Goal: Task Accomplishment & Management: Manage account settings

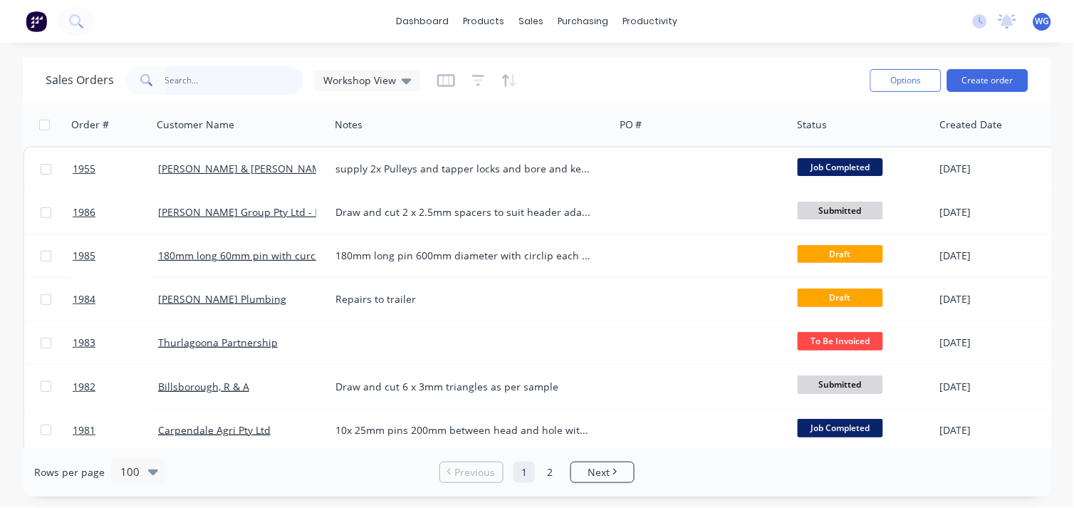
click at [177, 78] on input "text" at bounding box center [234, 80] width 139 height 28
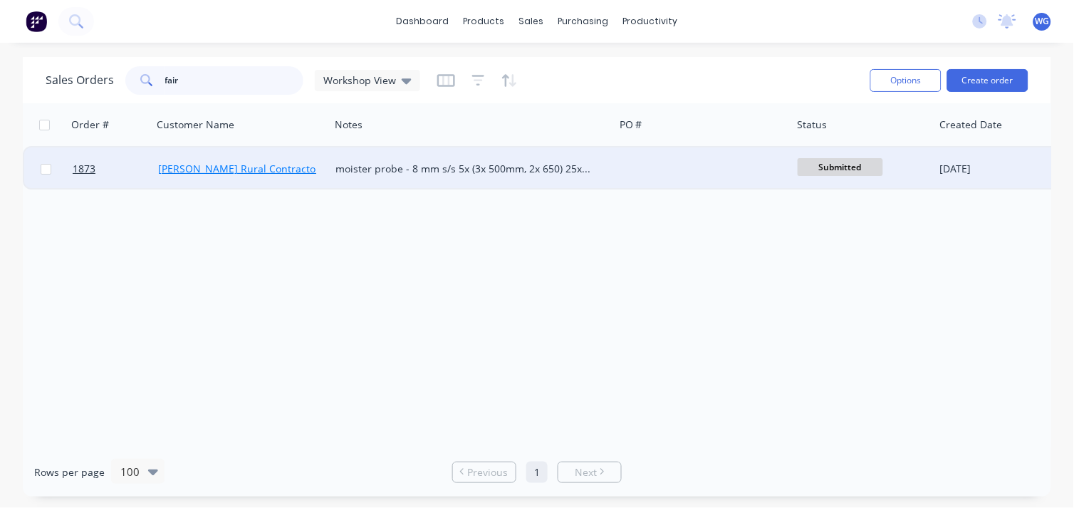
type input "fair"
click at [229, 167] on link "[PERSON_NAME] Rural Contractors" at bounding box center [241, 169] width 167 height 14
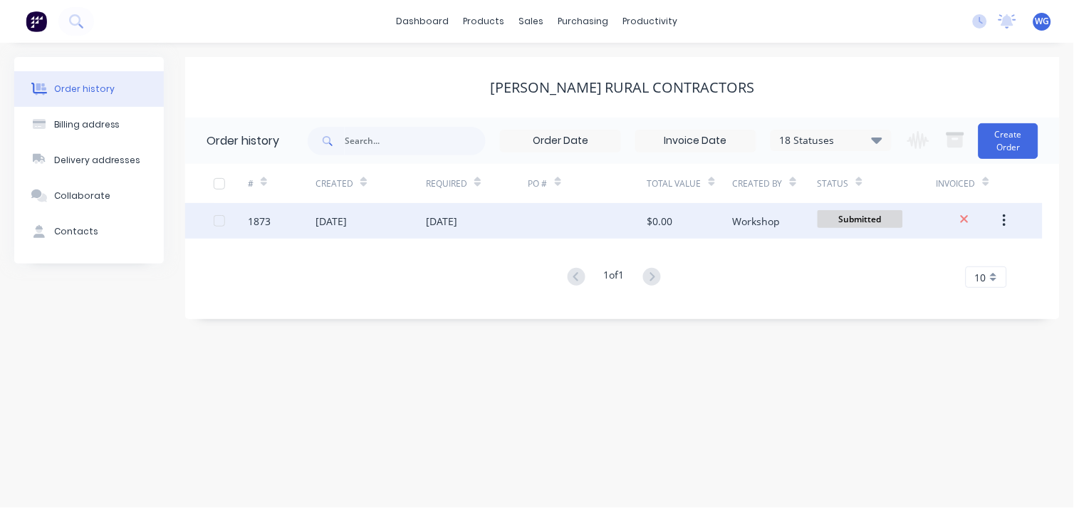
drag, startPoint x: 429, startPoint y: 230, endPoint x: 1007, endPoint y: 207, distance: 578.6
click at [1007, 208] on button "button" at bounding box center [1004, 221] width 33 height 26
click at [1004, 218] on icon "button" at bounding box center [1004, 221] width 4 height 16
click at [504, 229] on div "[DATE]" at bounding box center [477, 221] width 102 height 36
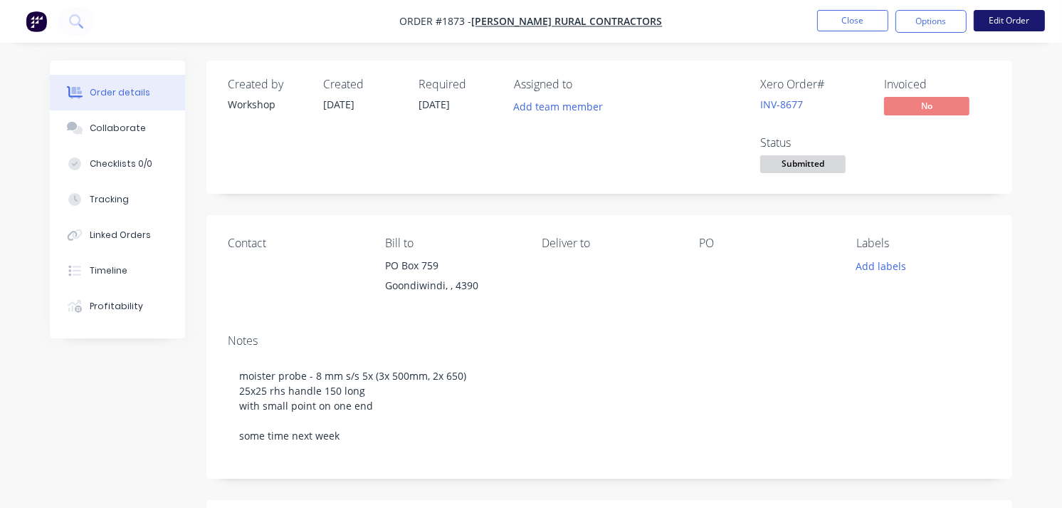
click at [1027, 21] on button "Edit Order" at bounding box center [1009, 20] width 71 height 21
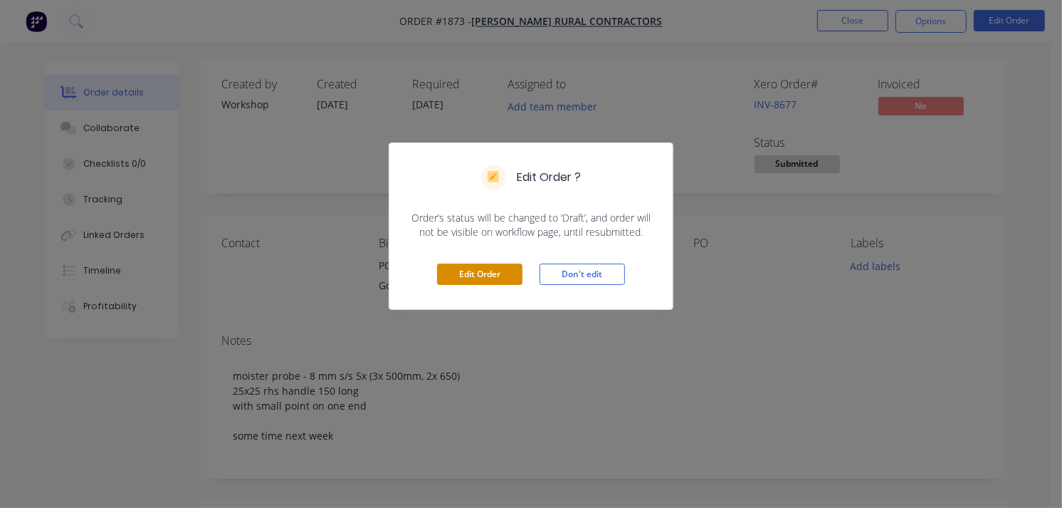
click at [491, 274] on button "Edit Order" at bounding box center [479, 273] width 85 height 21
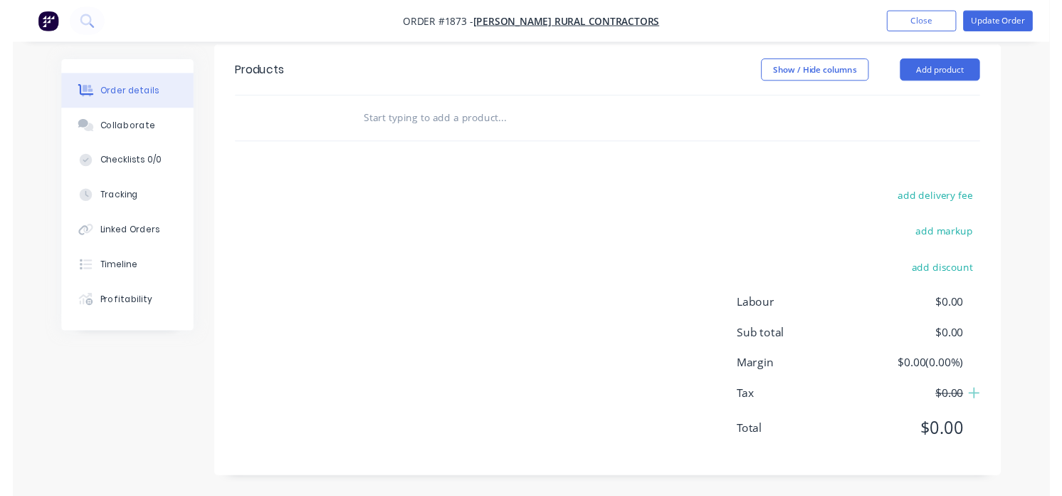
scroll to position [449, 0]
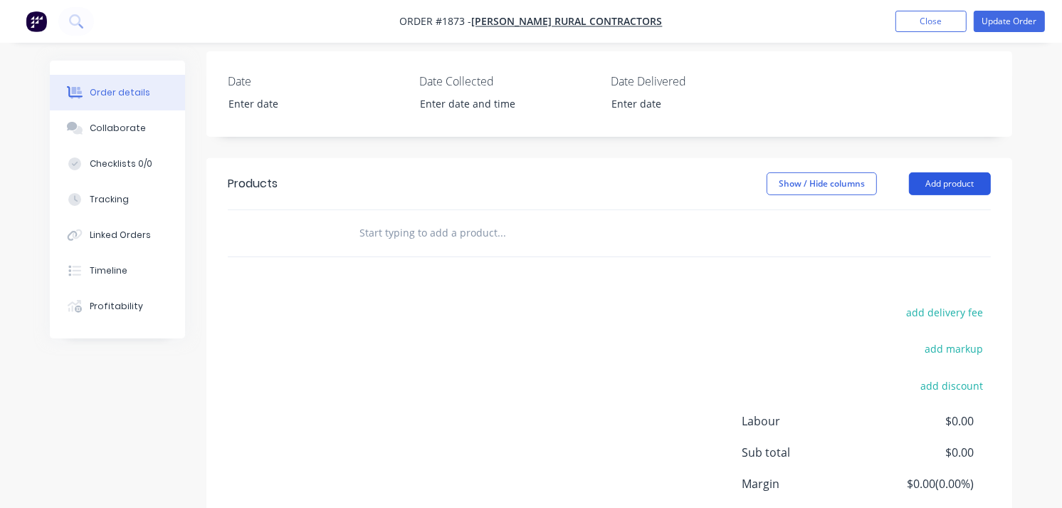
click at [938, 175] on button "Add product" at bounding box center [950, 183] width 82 height 23
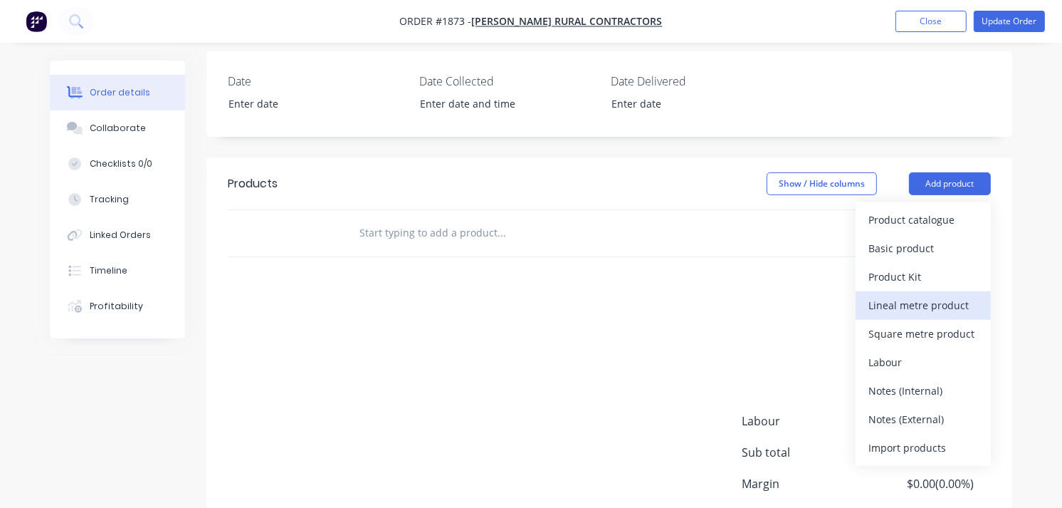
click at [958, 315] on div "Lineal metre product" at bounding box center [924, 305] width 110 height 21
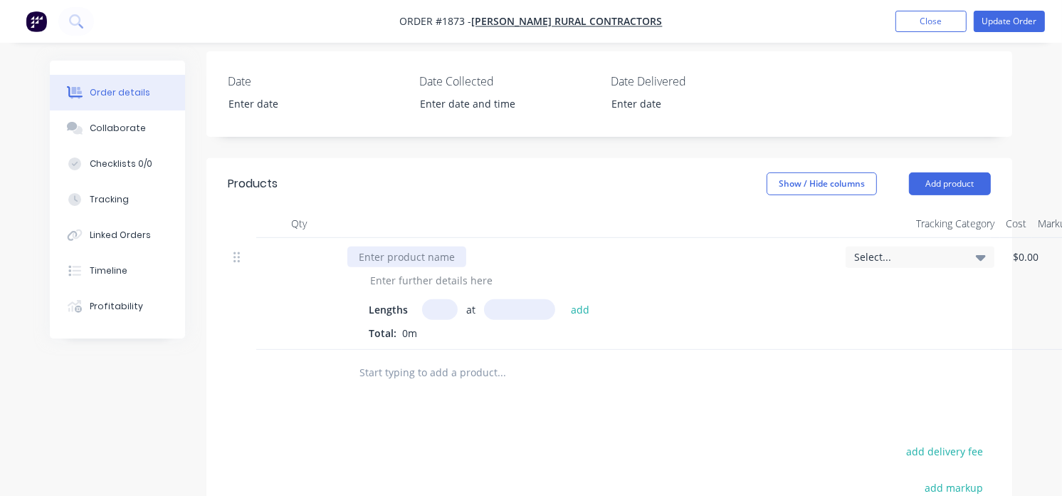
click at [417, 266] on div at bounding box center [406, 256] width 119 height 21
click at [430, 283] on div at bounding box center [431, 280] width 145 height 21
click at [431, 307] on input "text" at bounding box center [440, 309] width 36 height 21
type input "3"
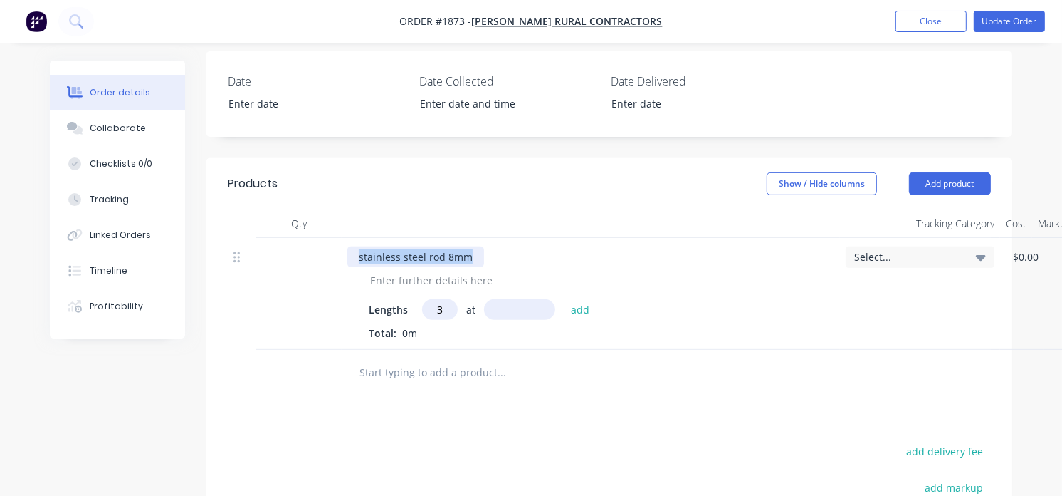
drag, startPoint x: 480, startPoint y: 262, endPoint x: 318, endPoint y: 263, distance: 162.3
click at [318, 263] on div "stainless steel rod 8mm Lengths 3 at add Total: 0m Select... $0.00 $0.00 % $0.0…" at bounding box center [609, 294] width 763 height 112
copy div "stainless steel rod 8mm"
click at [513, 301] on input "text" at bounding box center [519, 309] width 71 height 21
type input "3"
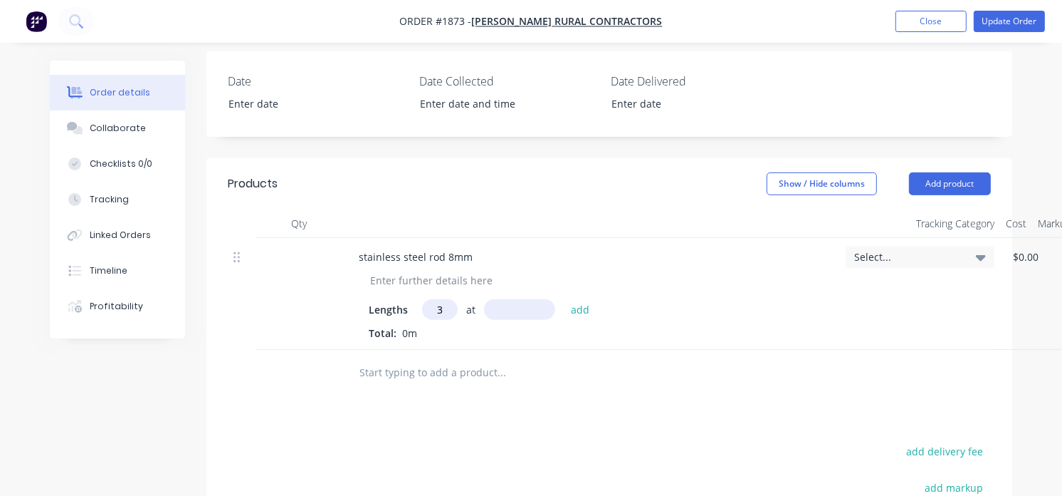
type input "5"
type input "500mm"
click at [572, 314] on button "add" at bounding box center [580, 308] width 33 height 19
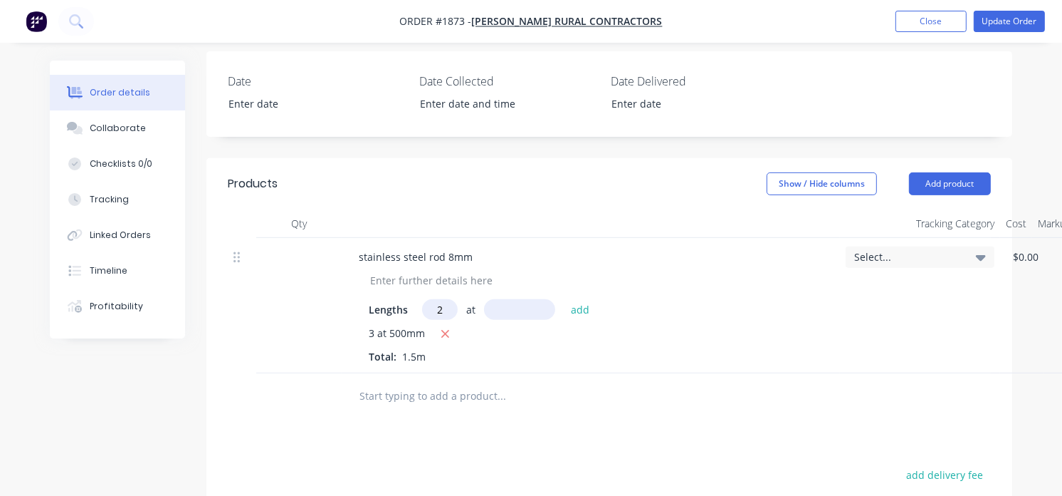
type input "2"
click at [507, 310] on input "text" at bounding box center [519, 309] width 71 height 21
type input "650mm"
click at [577, 314] on button "add" at bounding box center [580, 308] width 33 height 19
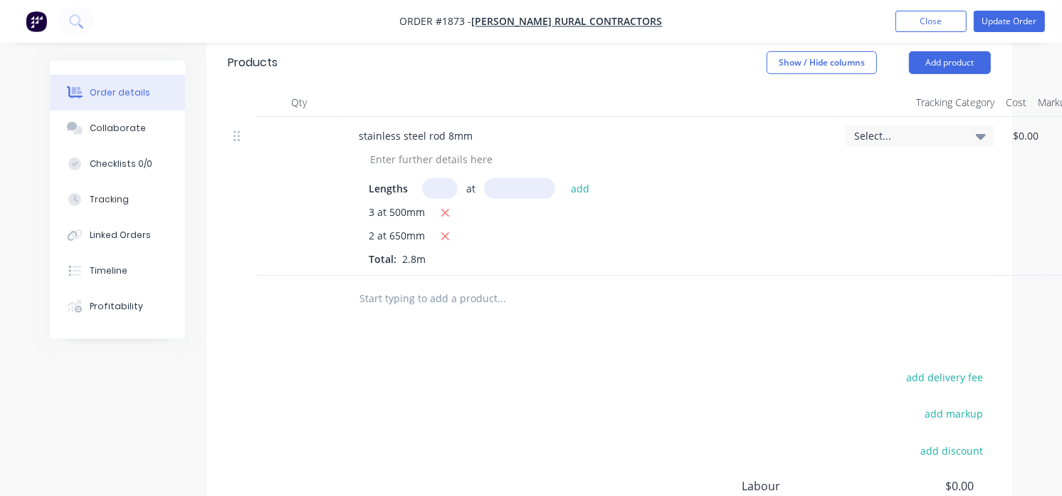
scroll to position [570, 0]
click at [456, 295] on input "text" at bounding box center [501, 297] width 285 height 28
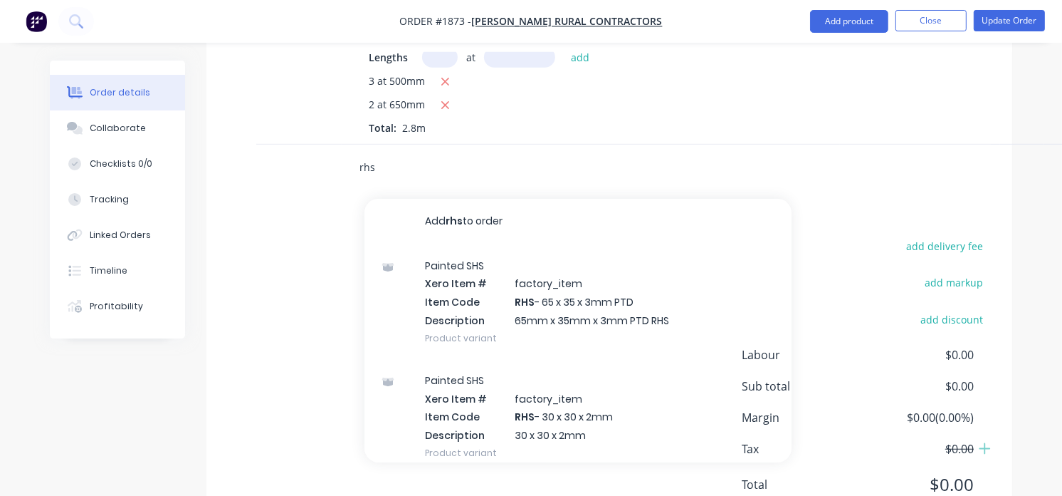
scroll to position [701, 0]
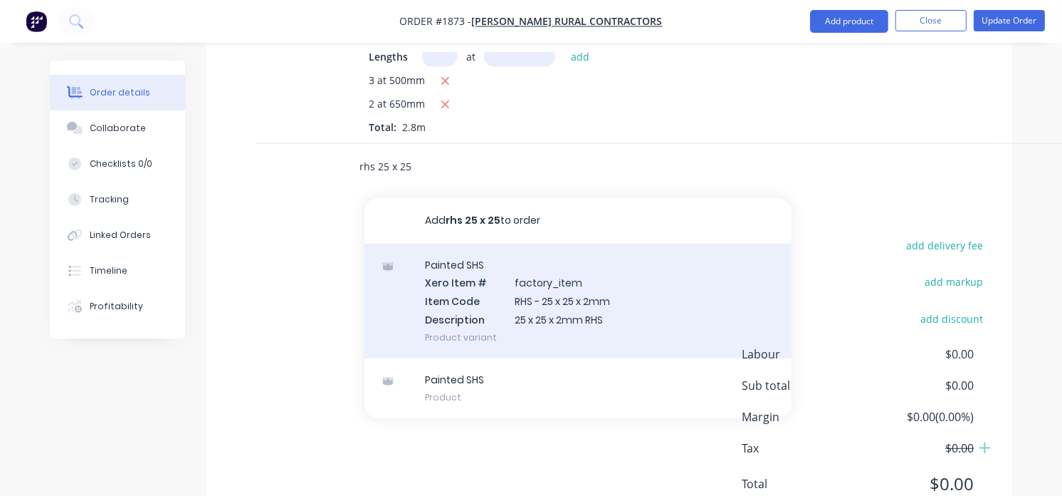
type input "rhs 25 x 25"
click at [473, 302] on div "Painted SHS Xero Item # factory_item Item Code RHS - 25 x 25 x 2mm Description …" at bounding box center [578, 300] width 427 height 115
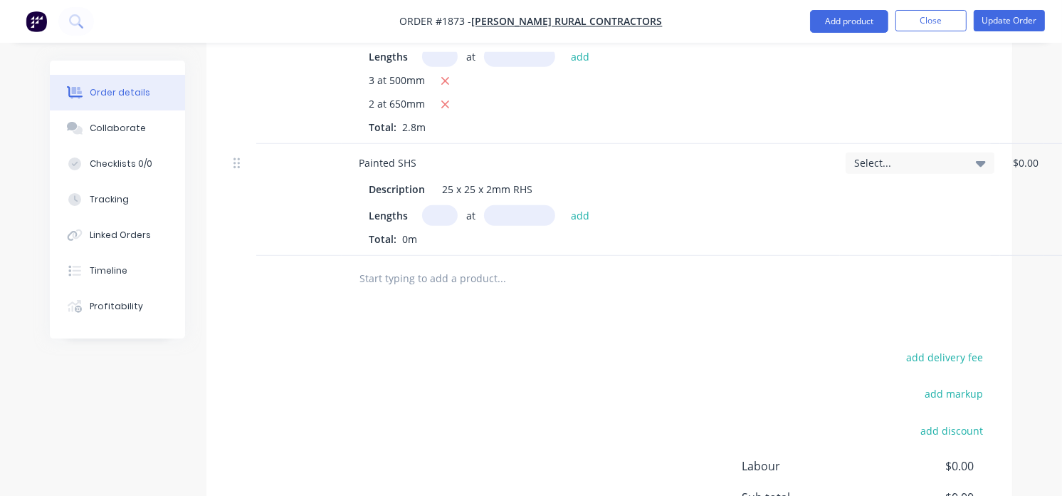
click at [441, 222] on input "text" at bounding box center [440, 215] width 36 height 21
type input "5"
click at [506, 221] on input "text" at bounding box center [519, 215] width 71 height 21
type input "150mm"
click at [523, 286] on input "text" at bounding box center [501, 278] width 285 height 28
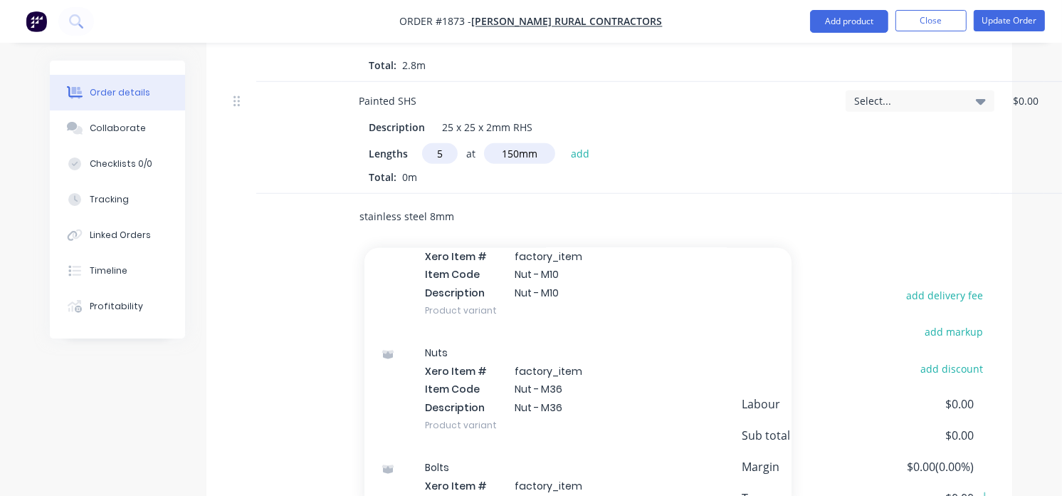
scroll to position [2510, 0]
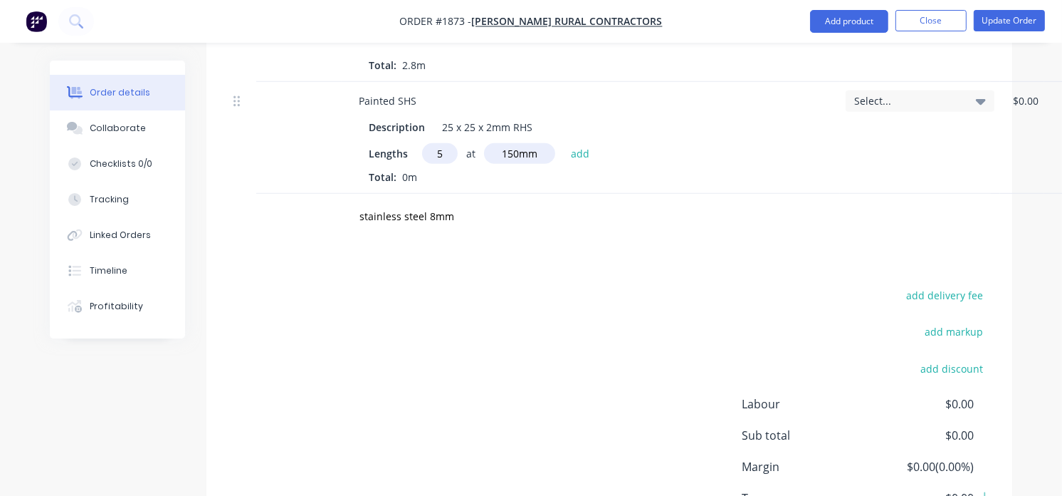
click at [325, 335] on div "add delivery fee add markup add discount Labour $0.00 Sub total $0.00 Margin $0…" at bounding box center [609, 423] width 763 height 275
click at [475, 223] on input "stainless steel 8mm" at bounding box center [501, 216] width 285 height 28
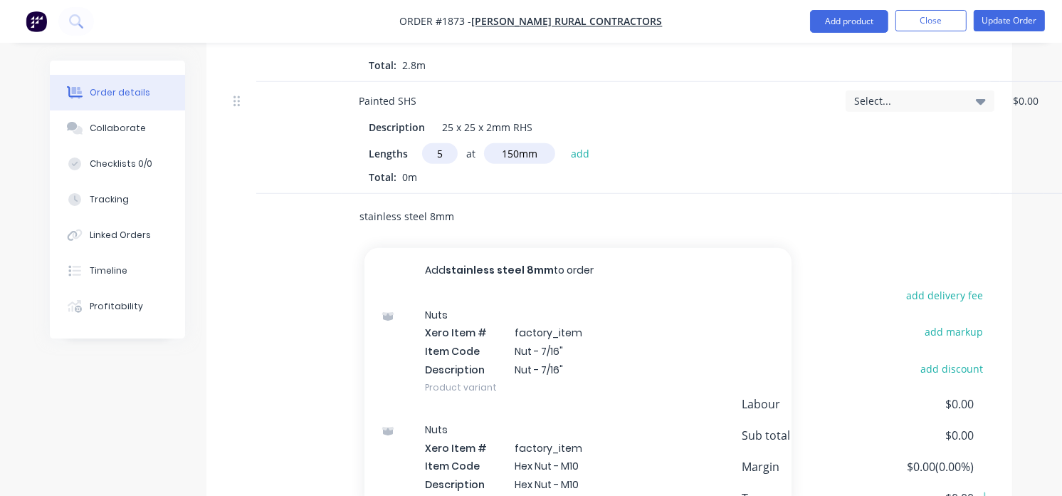
click at [475, 223] on input "stainless steel 8mm" at bounding box center [501, 216] width 285 height 28
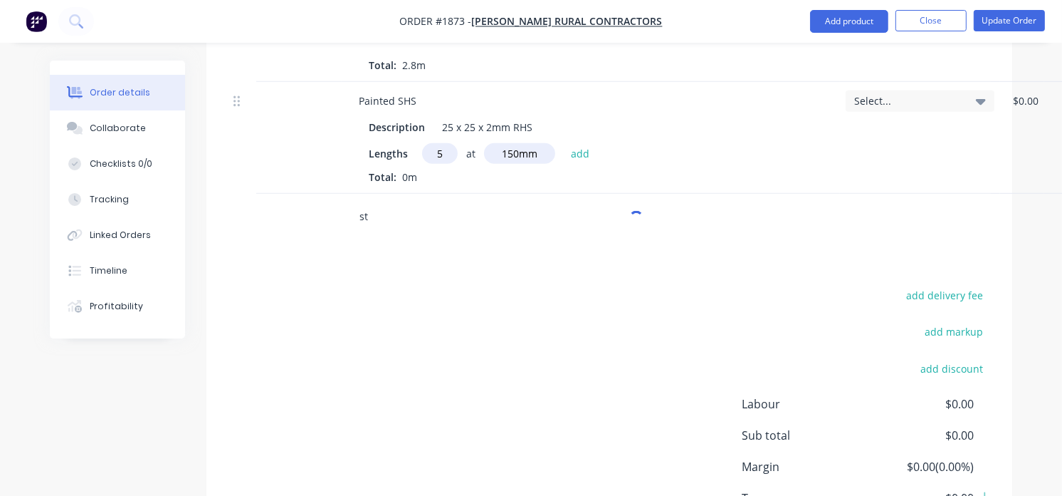
type input "s"
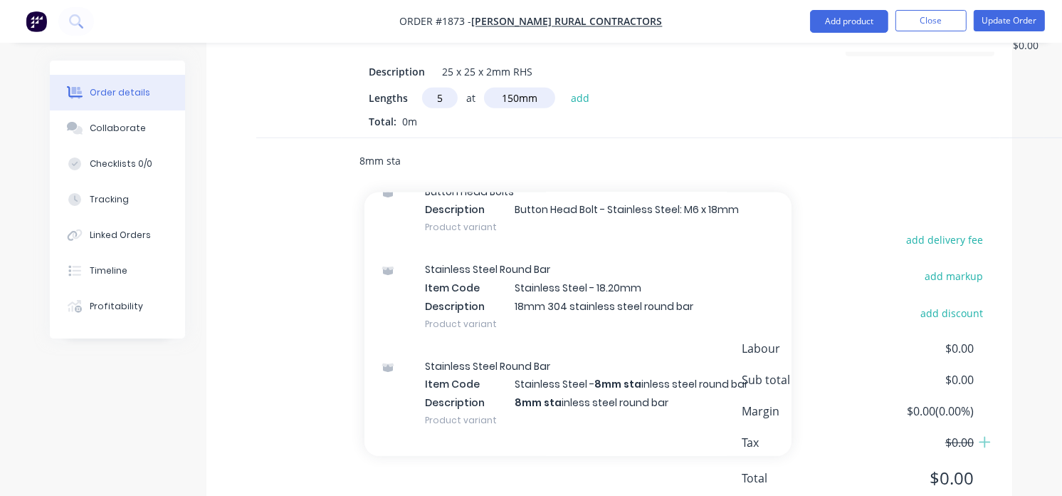
scroll to position [819, 0]
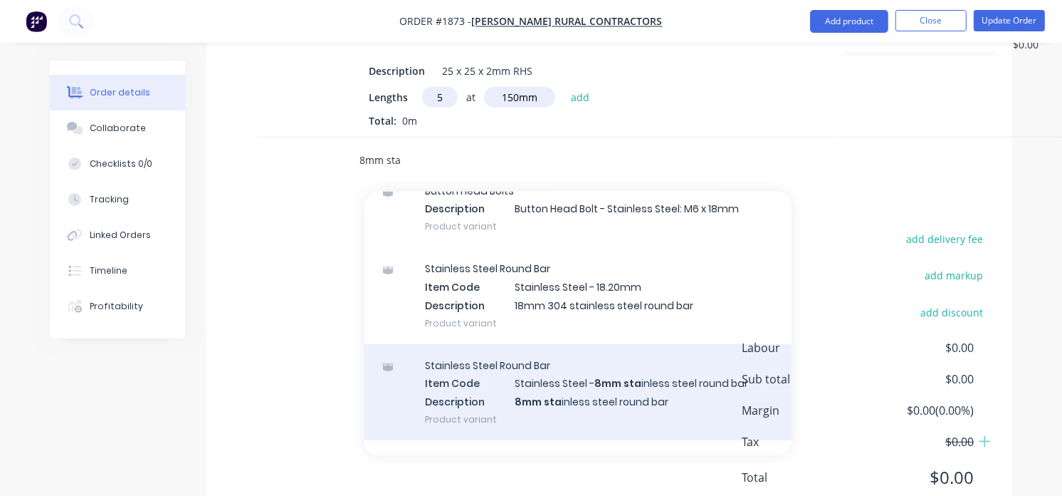
type input "8mm sta"
click at [602, 369] on div "Stainless Steel Round Bar Item Code Stainless Steel - 8mm sta inless steel roun…" at bounding box center [578, 392] width 427 height 96
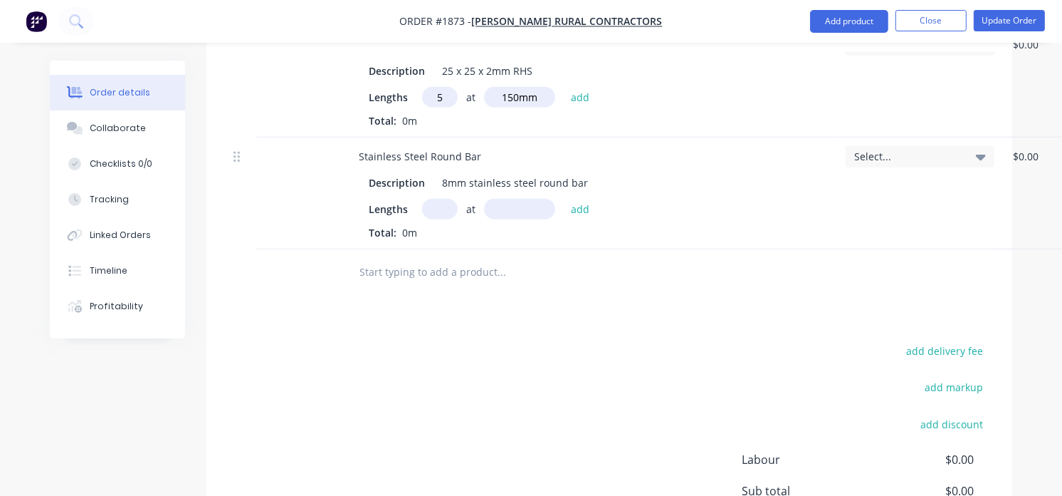
click at [447, 210] on input "text" at bounding box center [440, 209] width 36 height 21
type input "3"
click at [530, 216] on input "text" at bounding box center [519, 209] width 71 height 21
type input "500mm"
click at [591, 209] on button "add" at bounding box center [580, 208] width 33 height 19
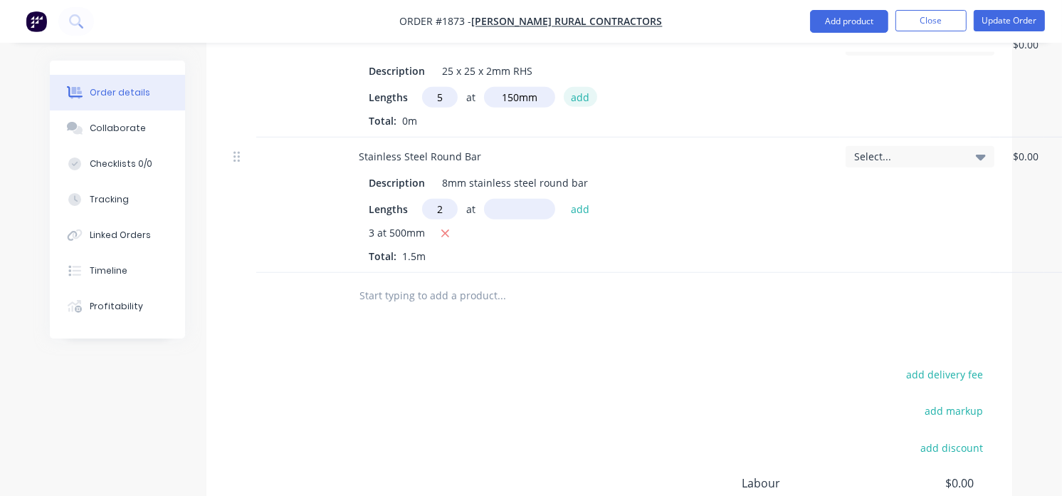
type input "2"
click at [582, 98] on button "add" at bounding box center [580, 96] width 33 height 19
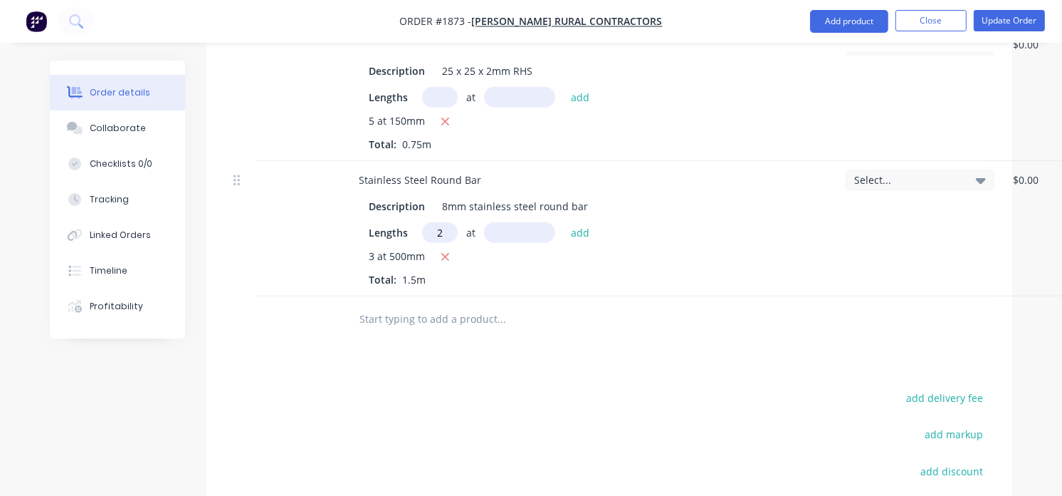
click at [509, 234] on input "text" at bounding box center [519, 232] width 71 height 21
click at [573, 233] on button "add" at bounding box center [580, 231] width 33 height 19
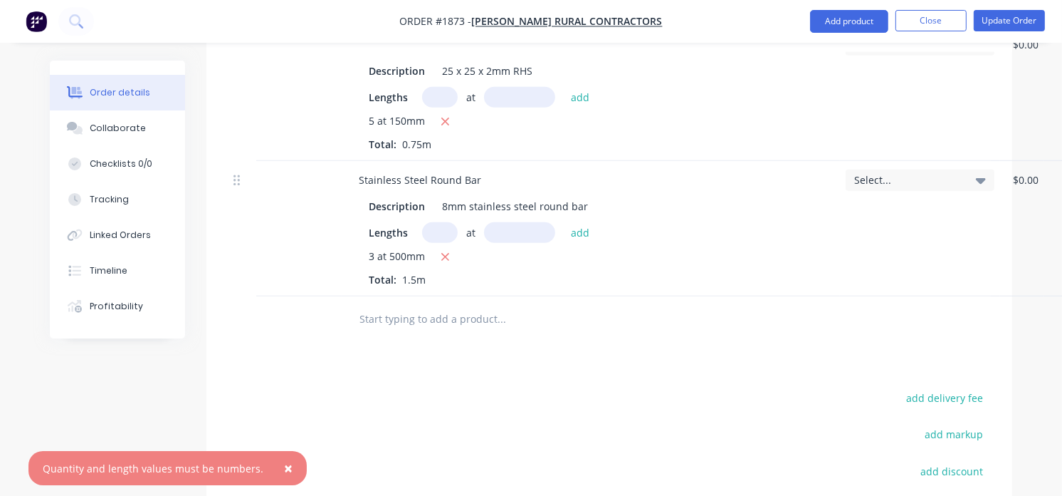
click at [436, 229] on input "text" at bounding box center [440, 232] width 36 height 21
type input "2"
click at [525, 237] on input "text" at bounding box center [519, 232] width 71 height 21
type input "650mm"
click at [589, 240] on button "add" at bounding box center [580, 231] width 33 height 19
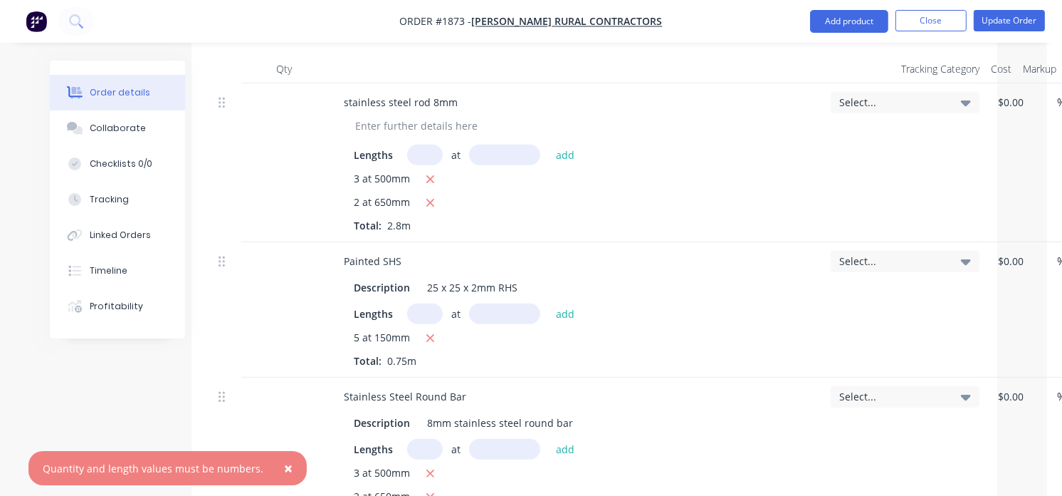
scroll to position [602, 16]
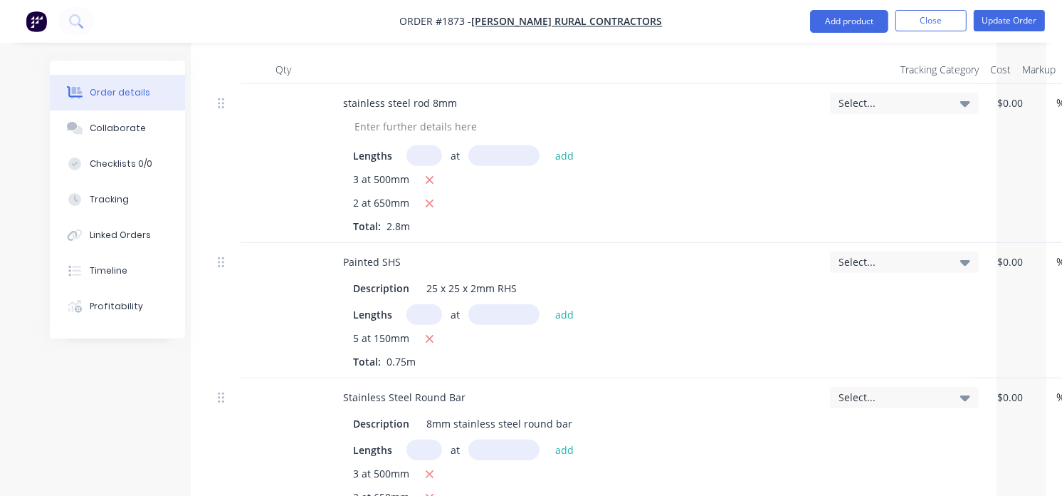
click at [221, 97] on div at bounding box center [226, 102] width 17 height 19
click at [439, 182] on div "3 at 500mm" at bounding box center [575, 181] width 444 height 18
click at [436, 182] on button "button" at bounding box center [430, 181] width 18 height 18
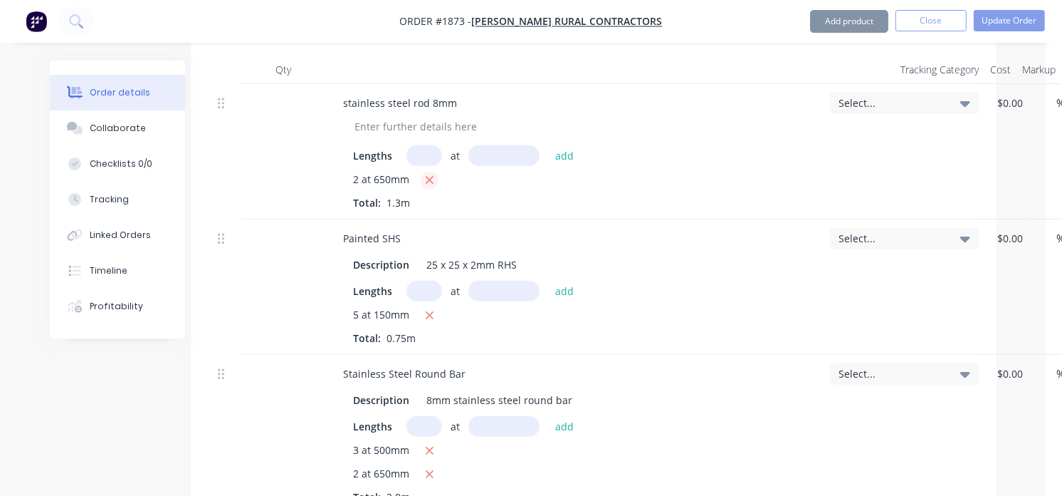
click at [436, 182] on button "button" at bounding box center [430, 181] width 18 height 18
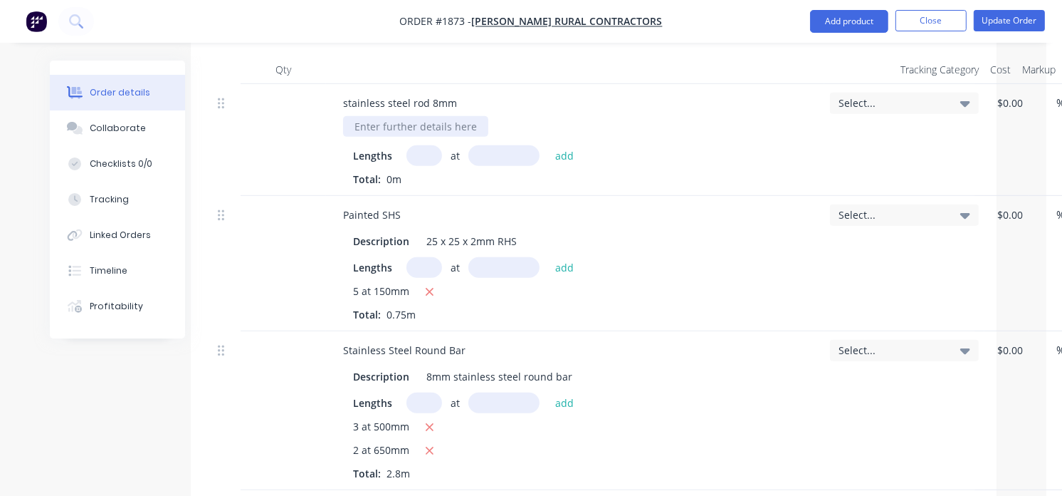
click at [447, 117] on div at bounding box center [415, 126] width 145 height 21
click at [447, 113] on div "stainless steel rod 8mm" at bounding box center [400, 103] width 137 height 21
click at [632, 135] on div at bounding box center [581, 126] width 476 height 21
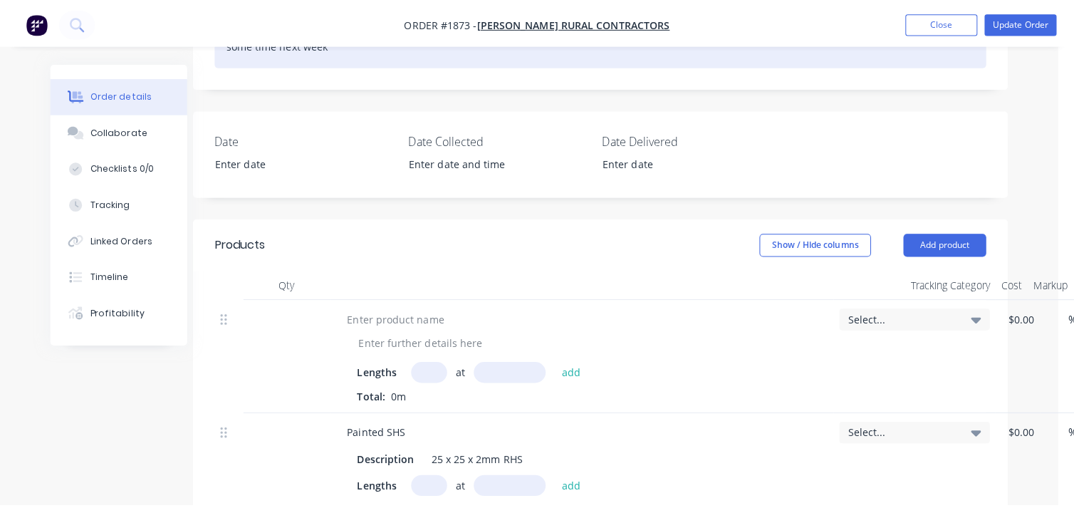
scroll to position [396, 16]
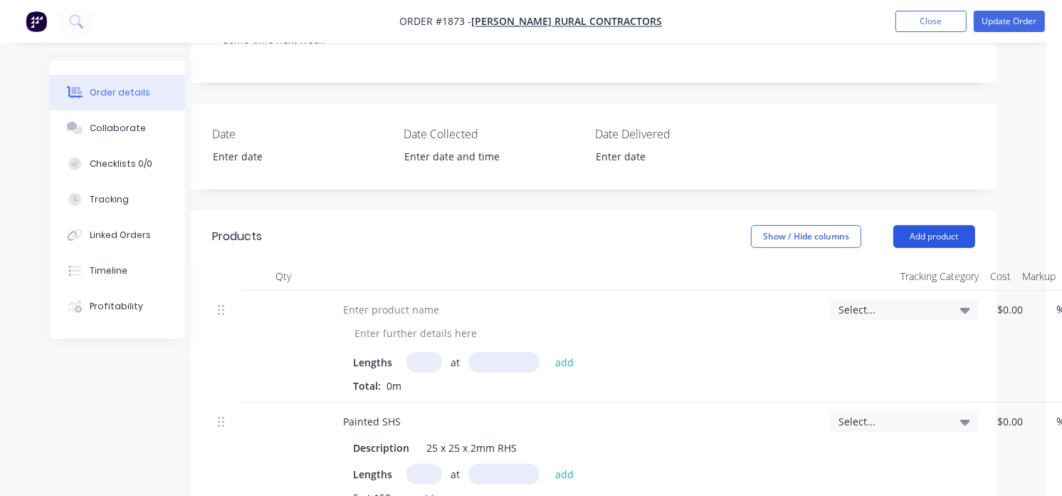
click at [912, 240] on button "Add product" at bounding box center [935, 236] width 82 height 23
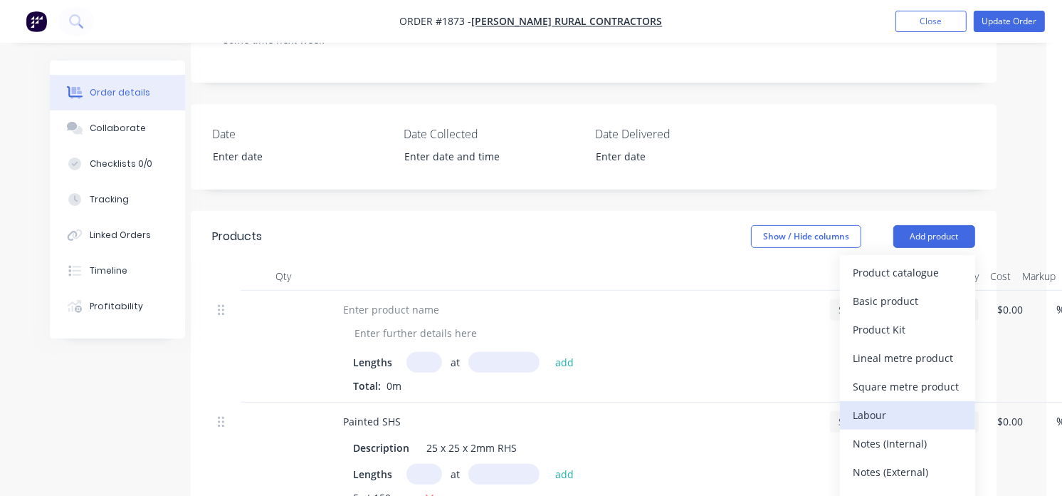
click at [886, 412] on div "Labour" at bounding box center [908, 414] width 110 height 21
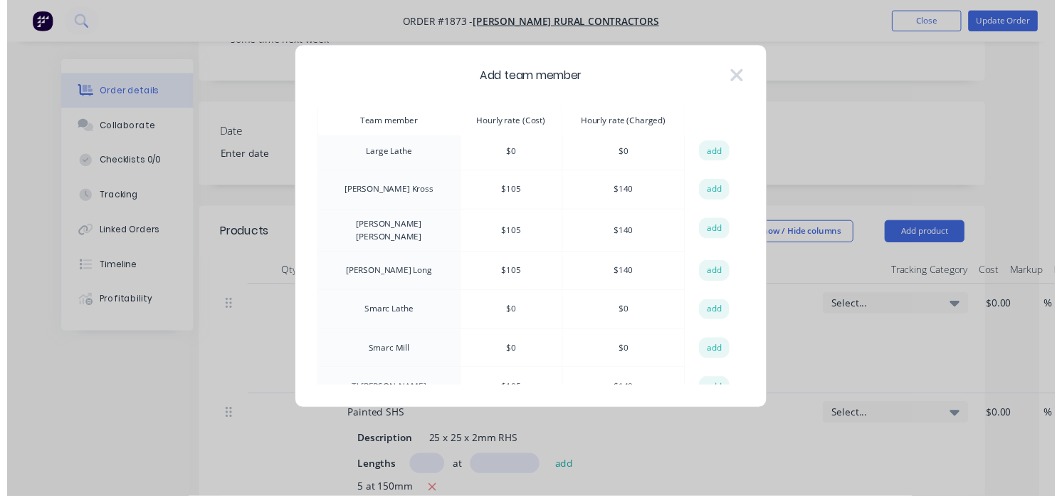
scroll to position [745, 0]
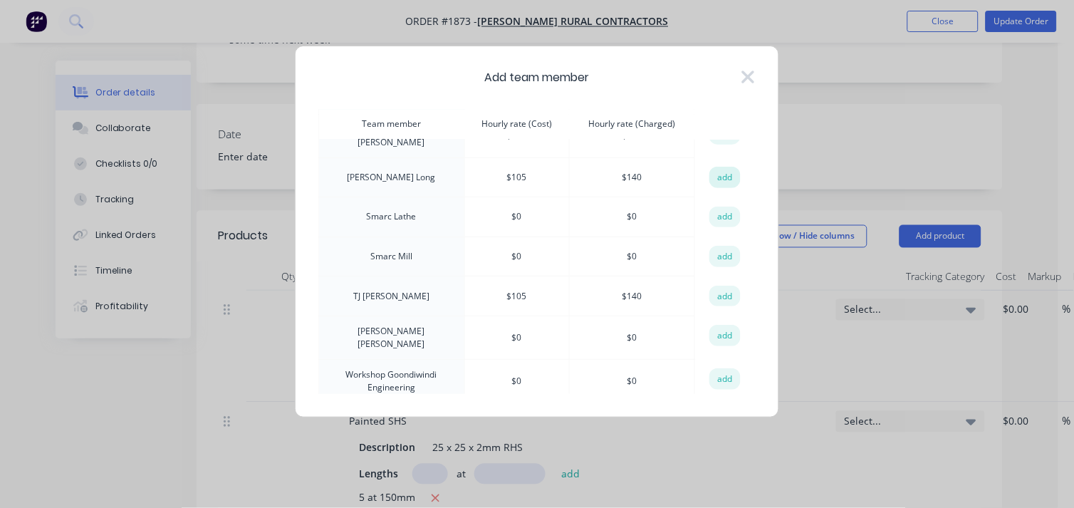
click at [717, 168] on button "add" at bounding box center [724, 177] width 31 height 21
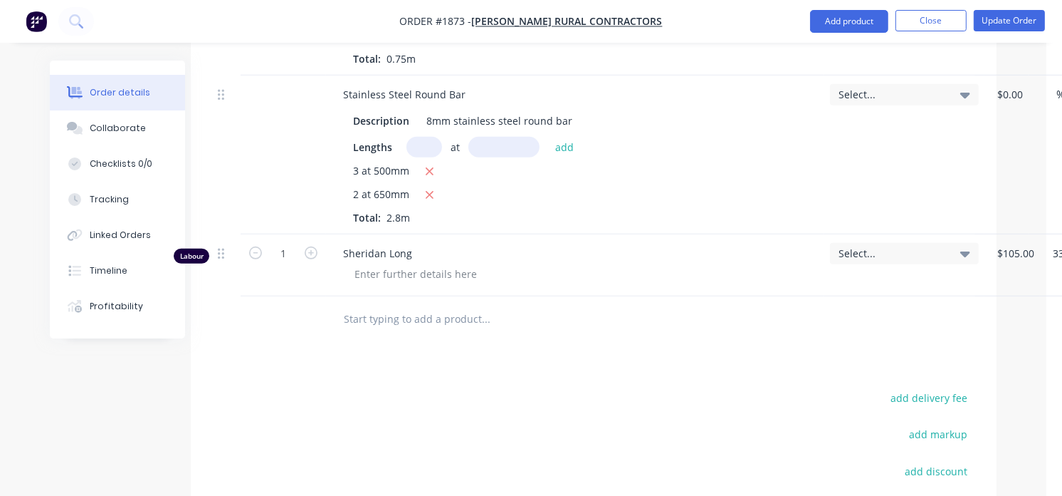
scroll to position [860, 16]
click at [313, 250] on icon "button" at bounding box center [311, 250] width 13 height 13
type input "2"
type input "$280.00"
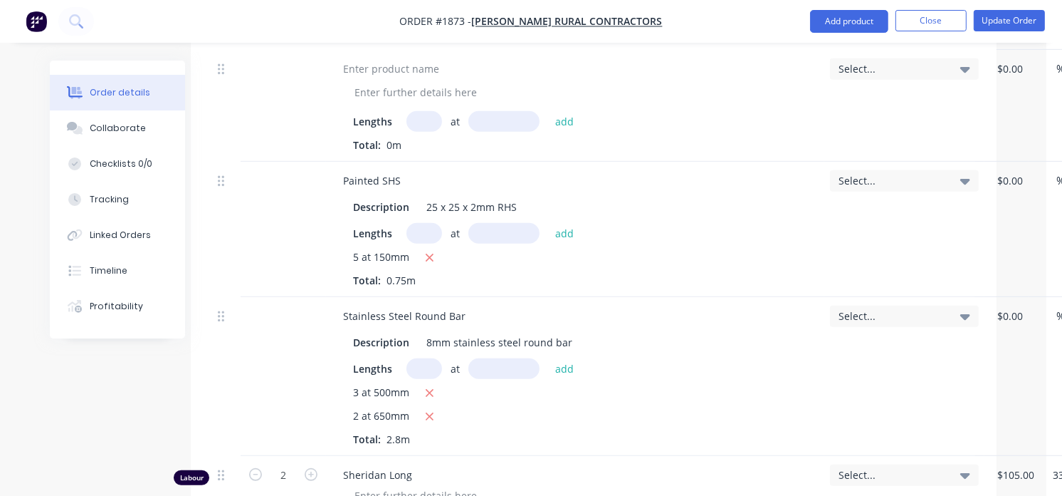
scroll to position [634, 16]
click at [1040, 13] on button "Update Order" at bounding box center [1009, 20] width 71 height 21
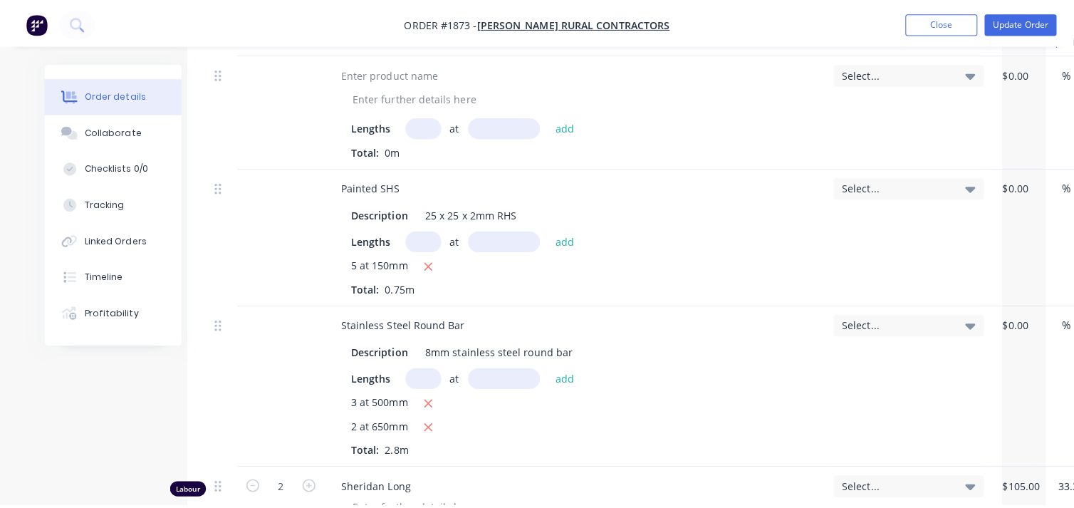
scroll to position [0, 0]
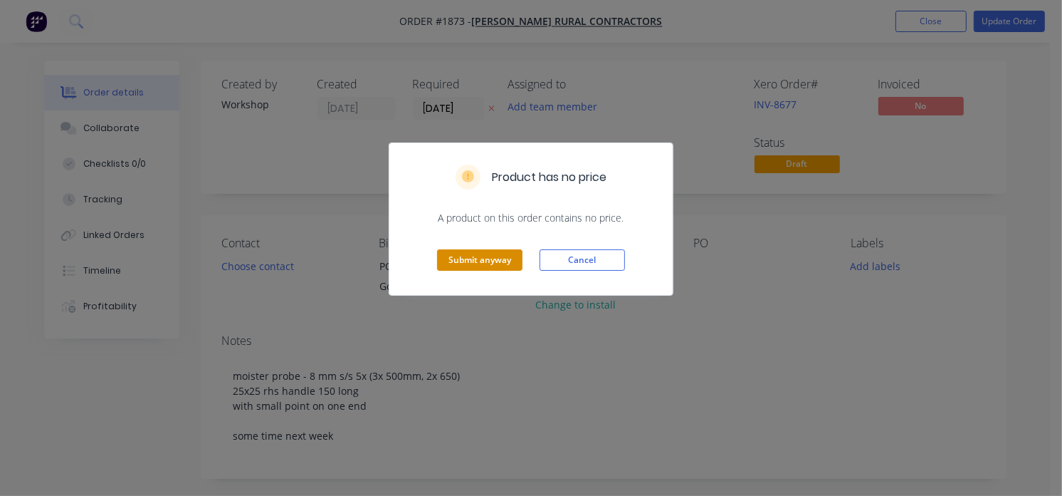
click at [477, 258] on button "Submit anyway" at bounding box center [479, 259] width 85 height 21
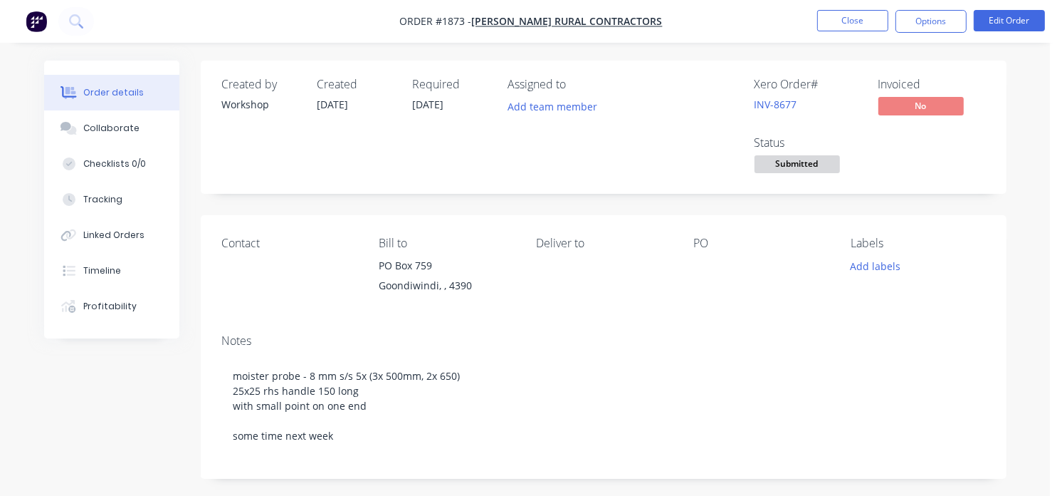
click at [444, 159] on div "Required [DATE]" at bounding box center [452, 127] width 78 height 99
click at [844, 31] on button "Close" at bounding box center [852, 20] width 71 height 21
